Goal: Check status: Check status

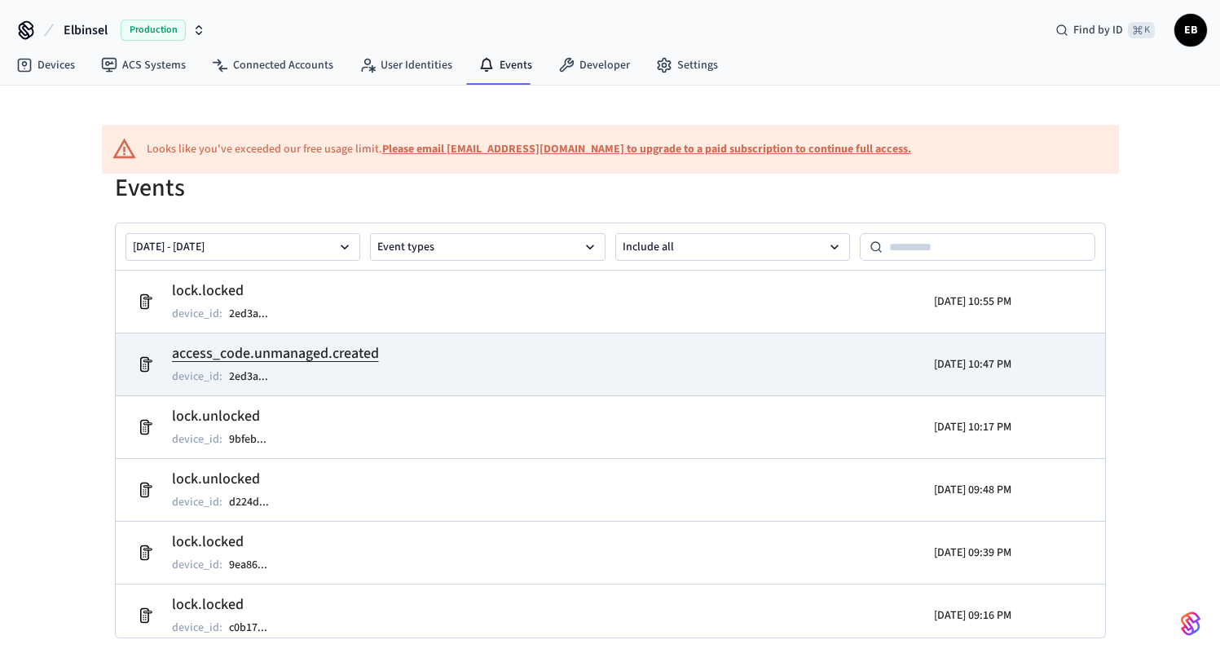
click at [441, 341] on td "access_code.unmanaged.created device_id : 2ed3a ..." at bounding box center [450, 364] width 642 height 46
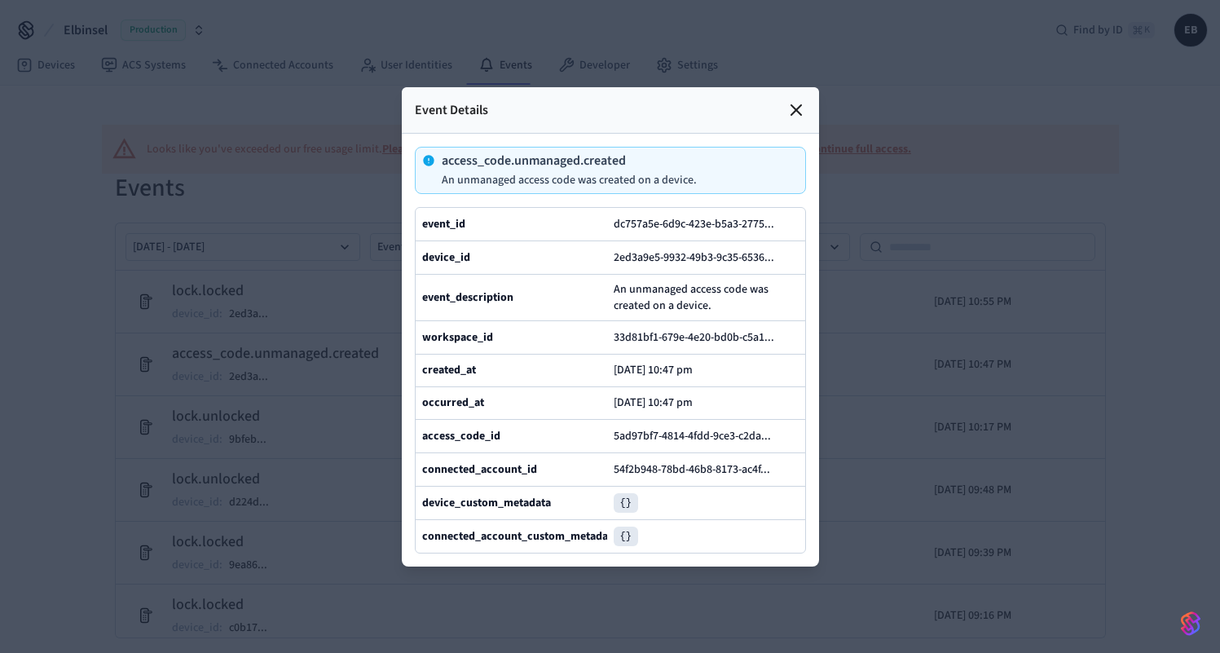
click at [792, 105] on icon at bounding box center [796, 110] width 10 height 10
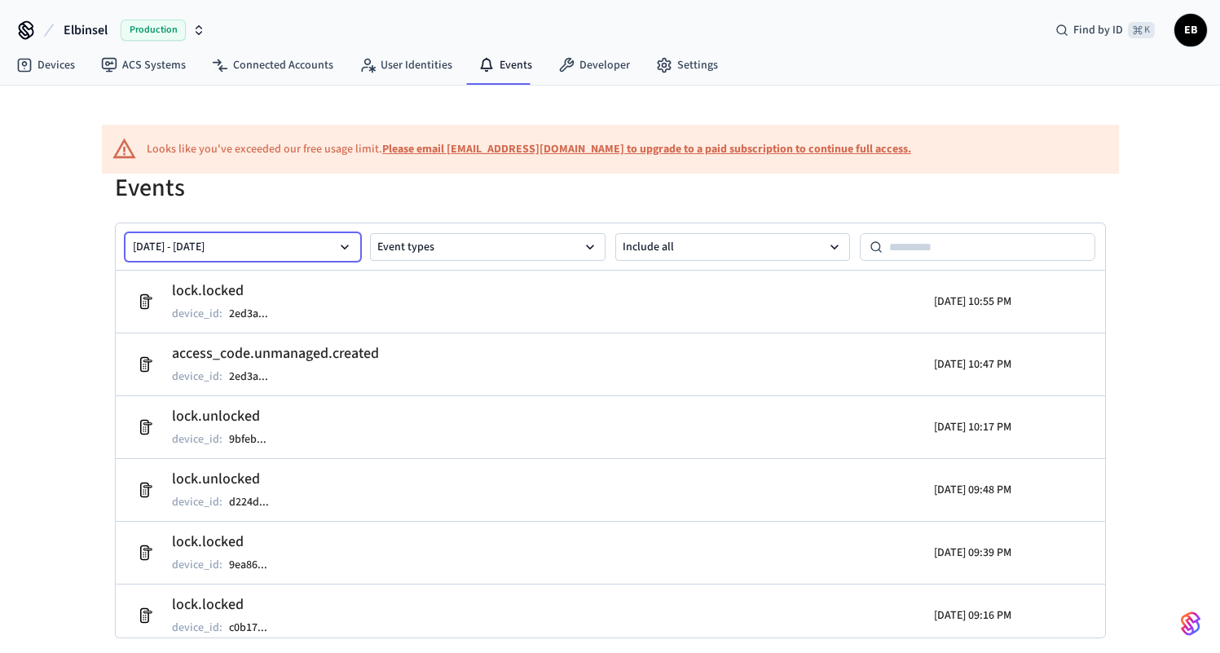
click at [347, 245] on icon "button" at bounding box center [345, 247] width 8 height 5
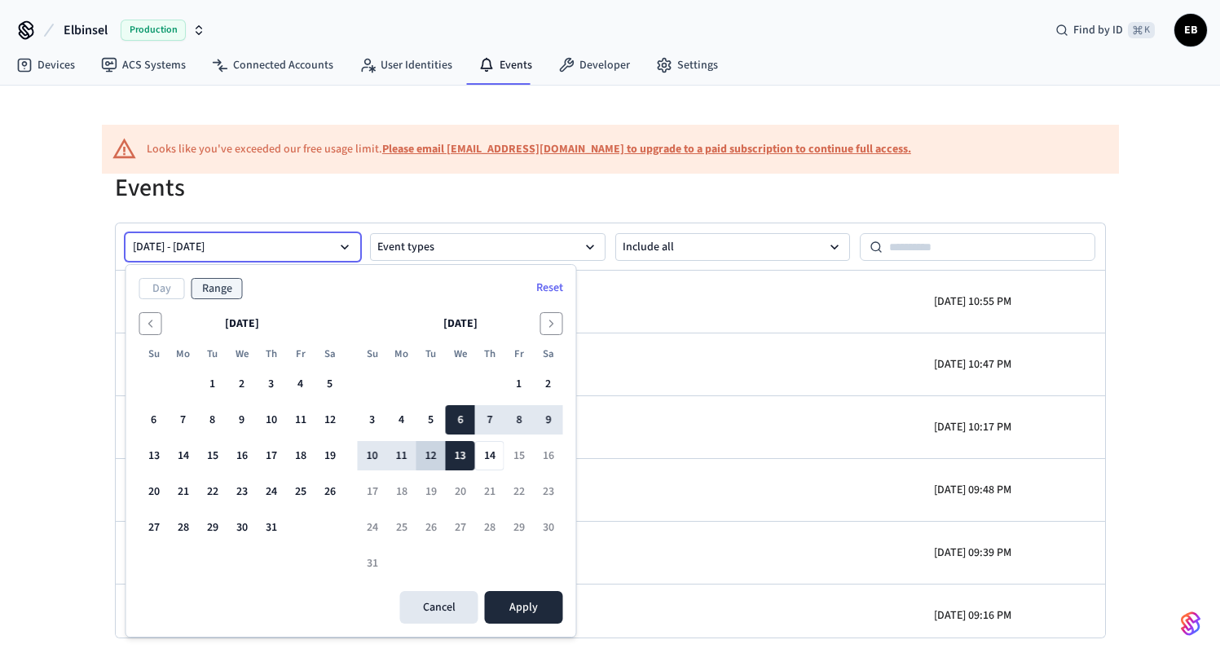
click at [432, 460] on button "12" at bounding box center [430, 455] width 29 height 29
click at [487, 461] on button "14" at bounding box center [489, 455] width 29 height 29
click at [490, 452] on button "14" at bounding box center [489, 455] width 29 height 29
click at [443, 452] on button "12" at bounding box center [430, 455] width 29 height 29
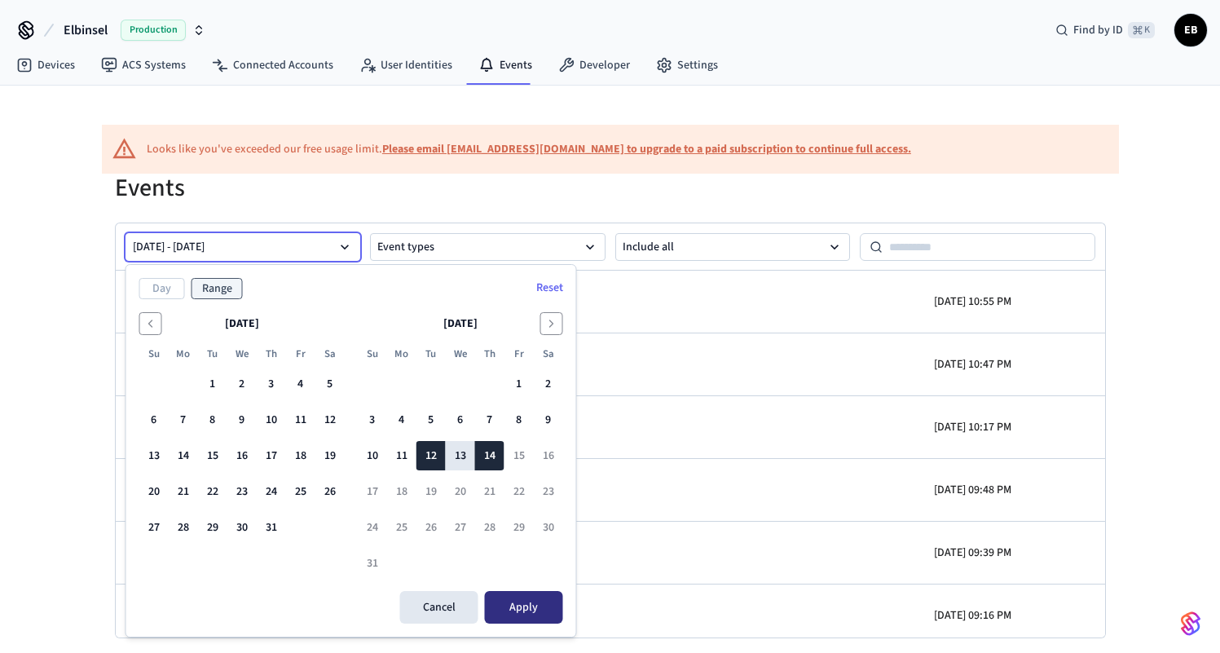
click at [520, 600] on button "Apply" at bounding box center [524, 607] width 78 height 33
